Goal: Information Seeking & Learning: Check status

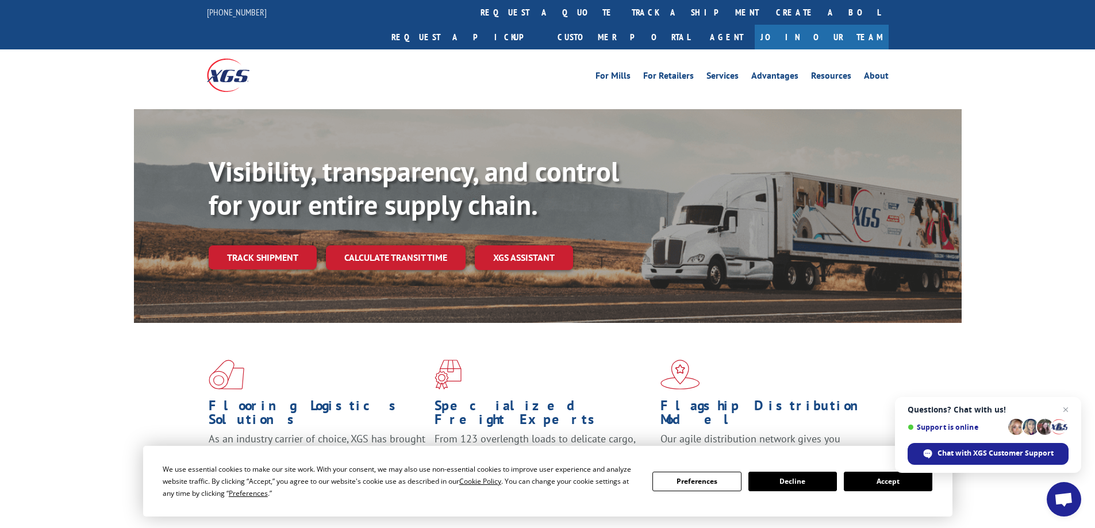
click at [623, 19] on link "track a shipment" at bounding box center [695, 12] width 144 height 25
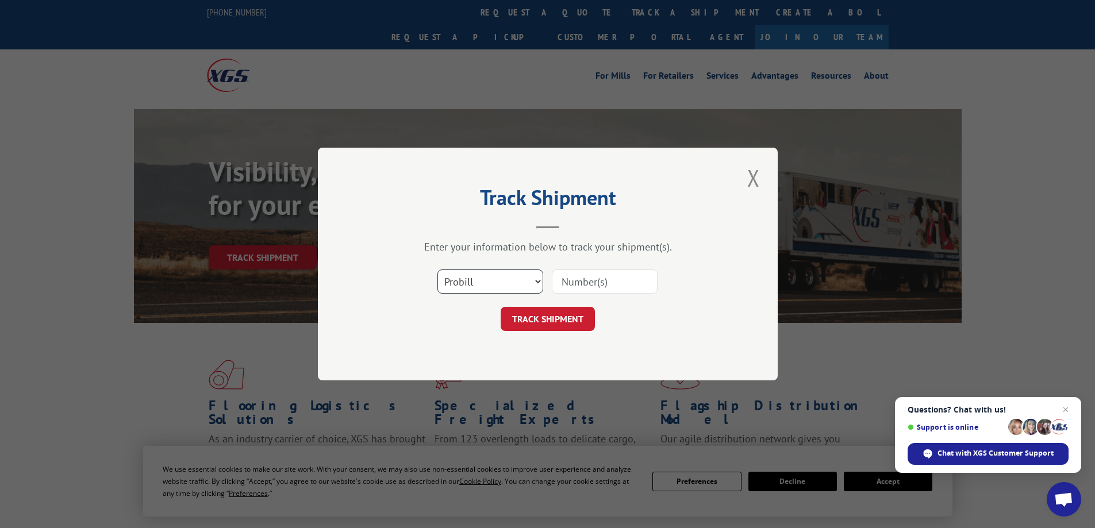
click at [496, 281] on select "Select category... Probill BOL PO" at bounding box center [490, 281] width 106 height 24
select select "po"
click at [437, 269] on select "Select category... Probill BOL PO" at bounding box center [490, 281] width 106 height 24
click at [570, 283] on input at bounding box center [605, 281] width 106 height 24
paste input "06502649"
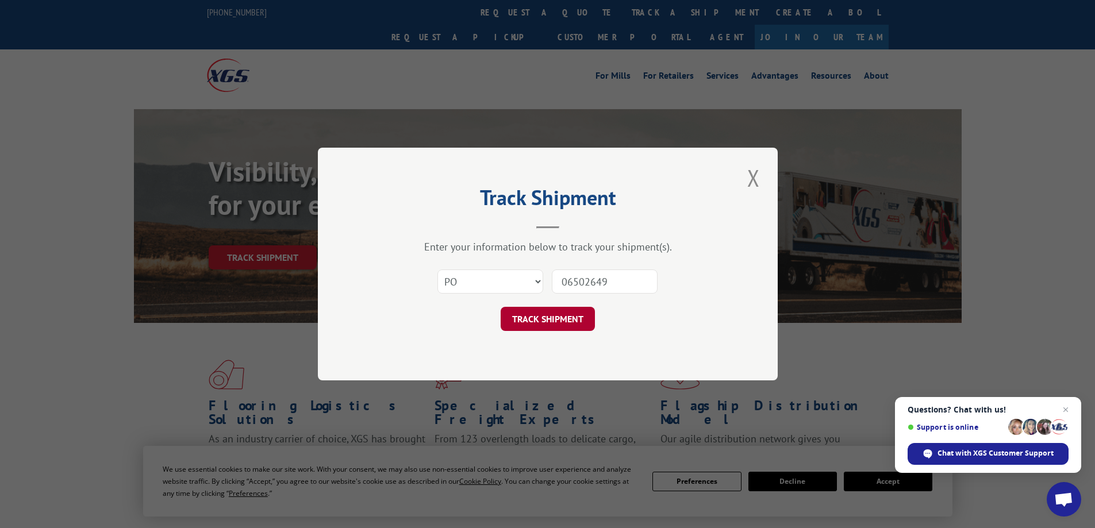
type input "06502649"
click at [543, 319] on button "TRACK SHIPMENT" at bounding box center [547, 319] width 94 height 24
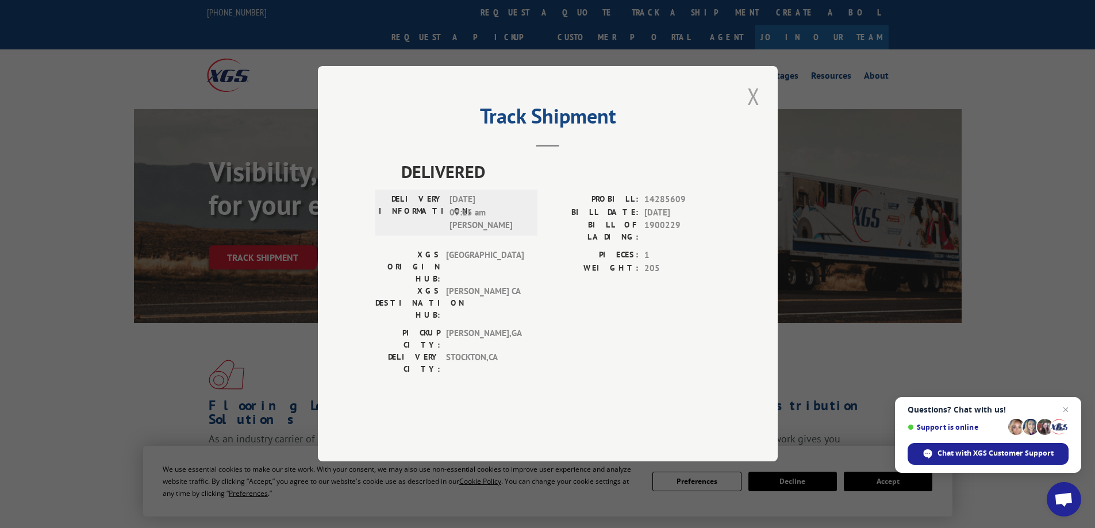
click at [753, 112] on button "Close modal" at bounding box center [754, 96] width 20 height 32
